Goal: Find specific page/section: Find specific page/section

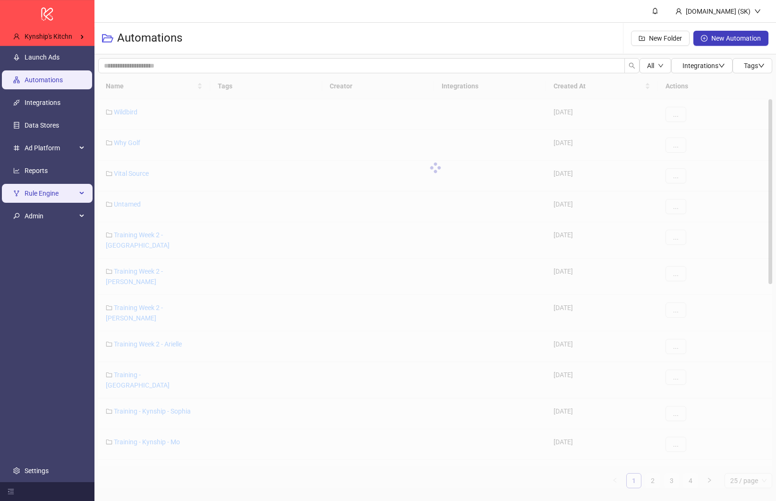
click at [71, 187] on span "Rule Engine" at bounding box center [51, 193] width 52 height 19
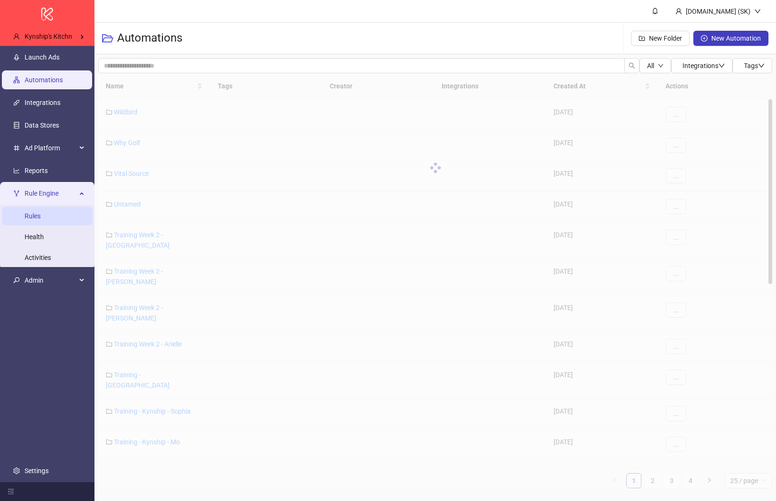
click at [41, 213] on link "Rules" at bounding box center [33, 217] width 16 height 8
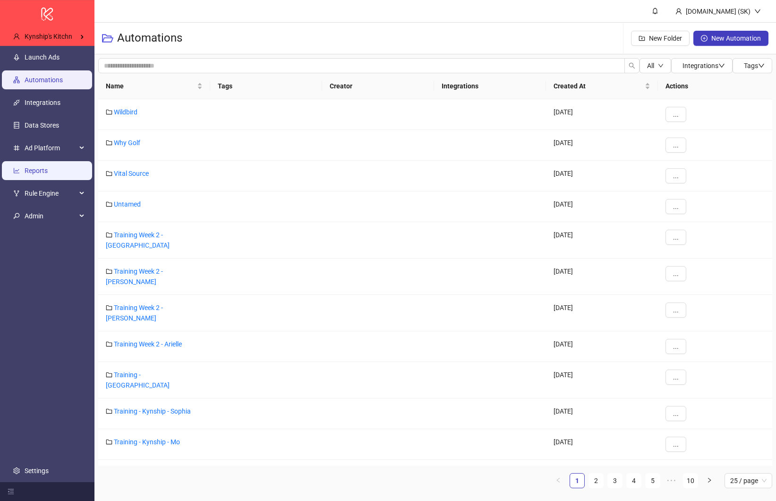
click at [48, 167] on link "Reports" at bounding box center [36, 171] width 23 height 8
